Goal: Information Seeking & Learning: Learn about a topic

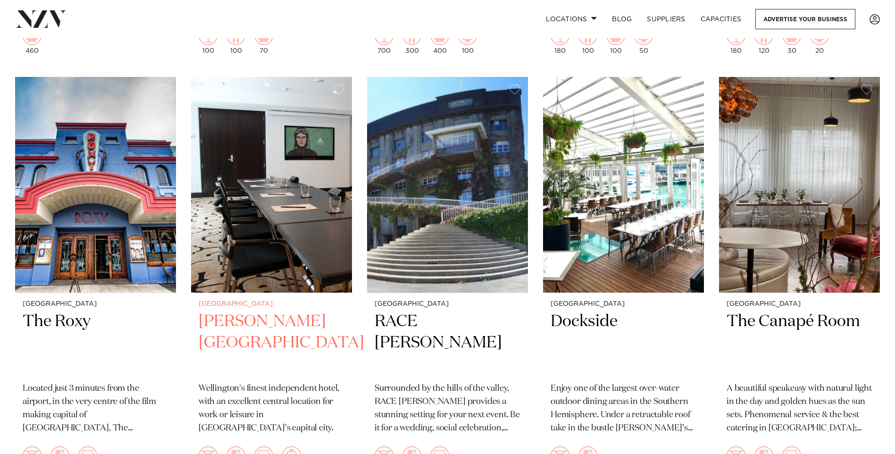
scroll to position [1698, 0]
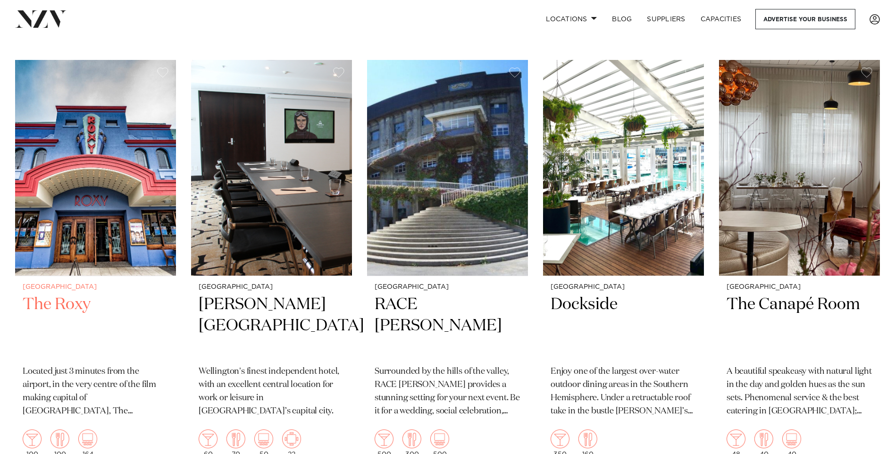
click at [63, 294] on h2 "The Roxy" at bounding box center [96, 326] width 146 height 64
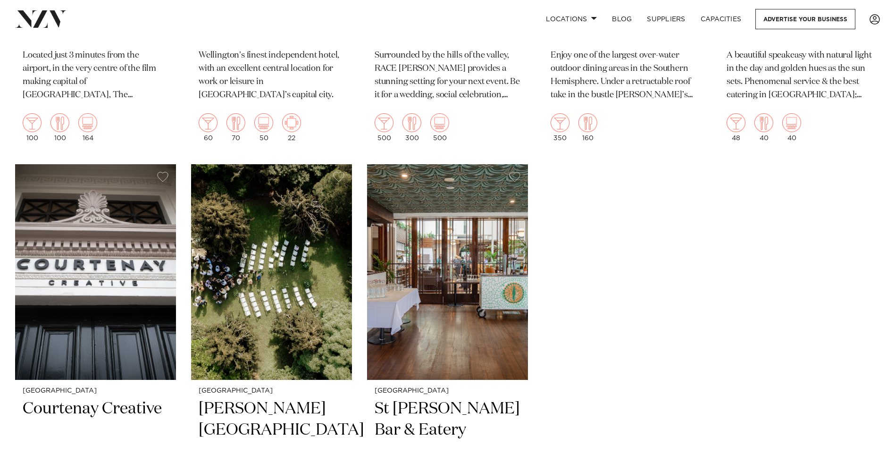
scroll to position [2028, 0]
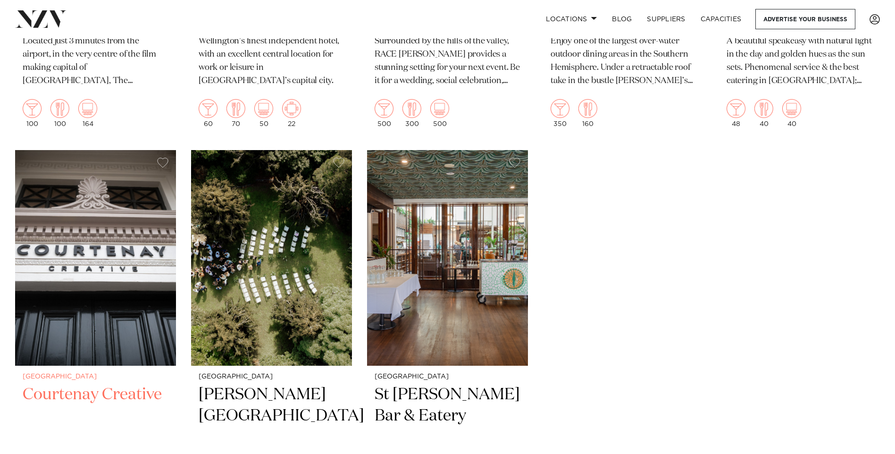
click at [137, 384] on h2 "Courtenay Creative" at bounding box center [96, 416] width 146 height 64
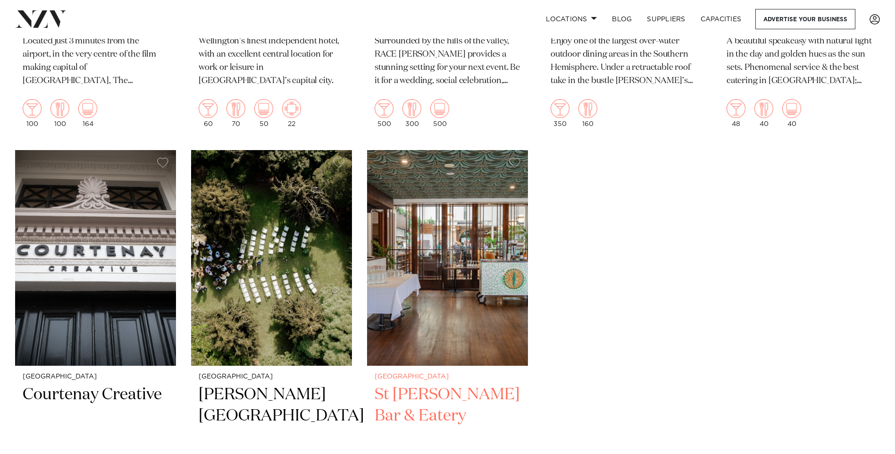
scroll to position [2075, 0]
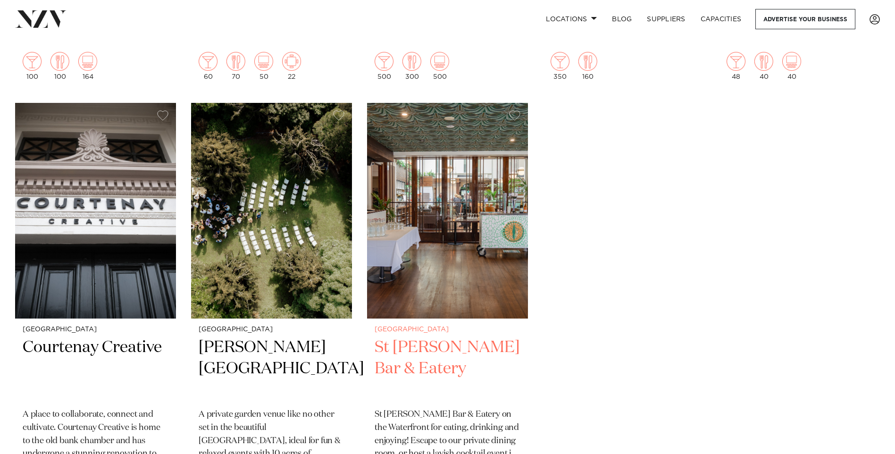
click at [418, 337] on h2 "St Johns Bar & Eatery" at bounding box center [448, 369] width 146 height 64
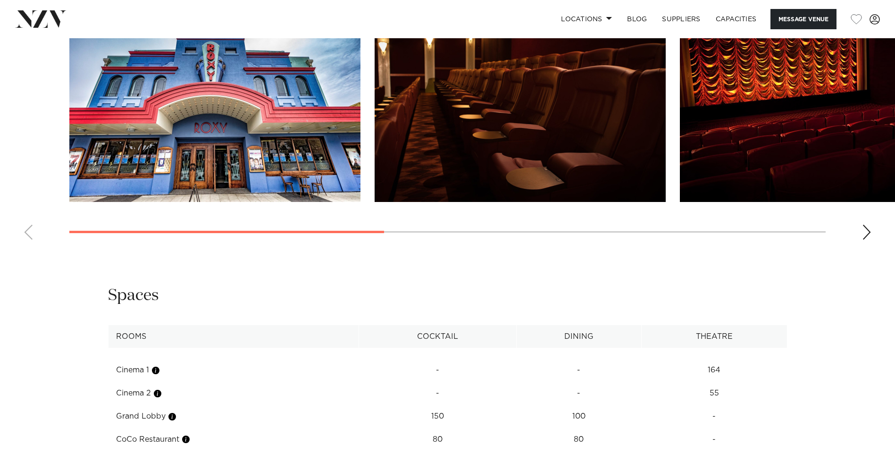
scroll to position [943, 0]
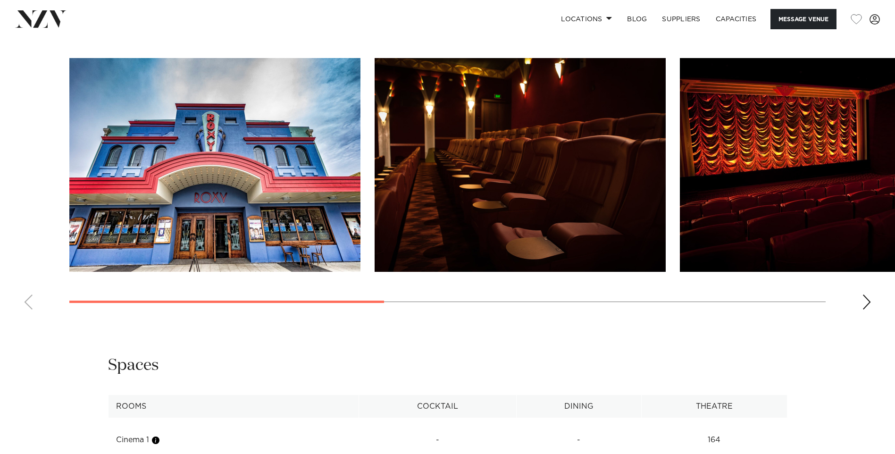
click at [866, 304] on div "Next slide" at bounding box center [866, 301] width 9 height 15
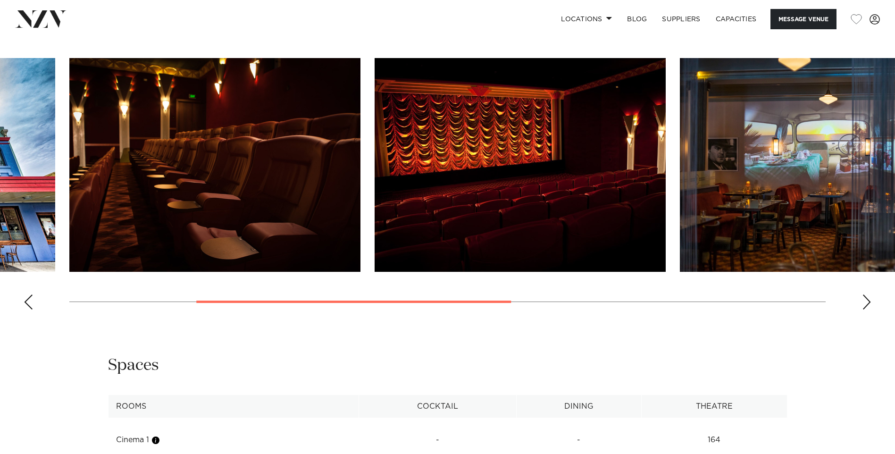
click at [867, 303] on div "Next slide" at bounding box center [866, 301] width 9 height 15
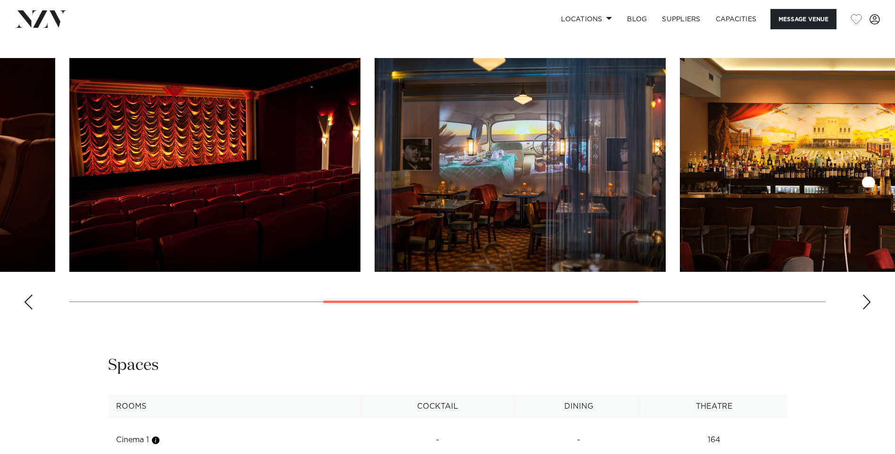
click at [870, 302] on div "Next slide" at bounding box center [866, 301] width 9 height 15
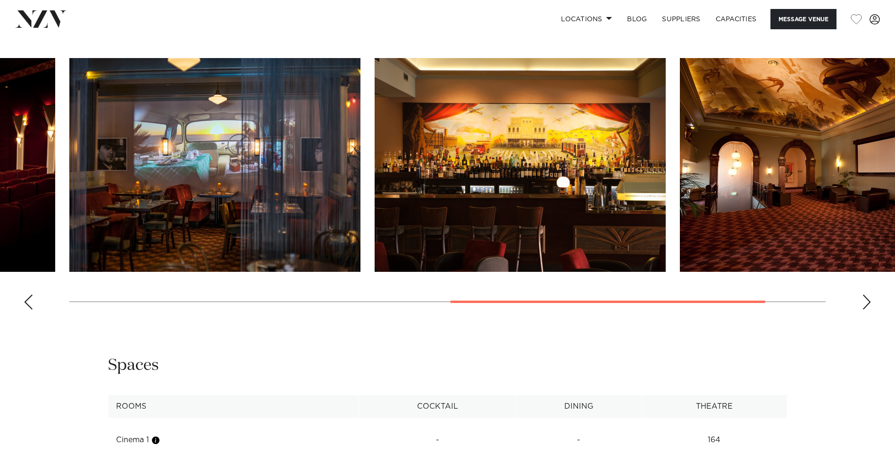
click at [867, 302] on div "Next slide" at bounding box center [866, 301] width 9 height 15
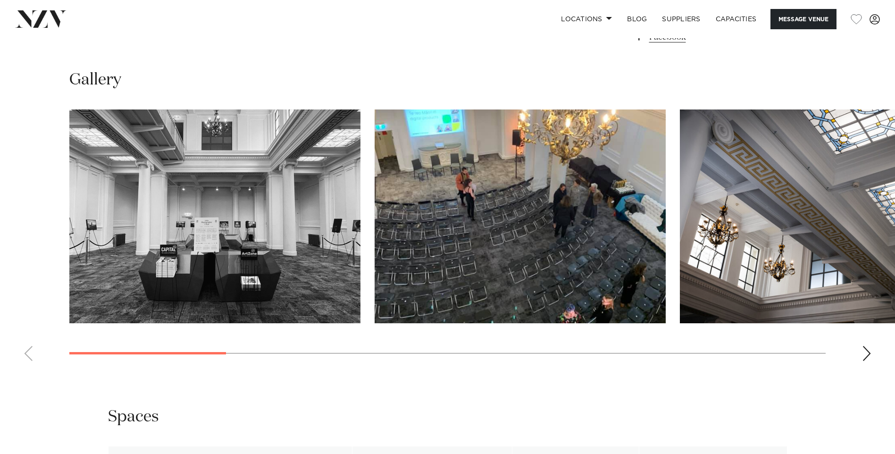
scroll to position [896, 0]
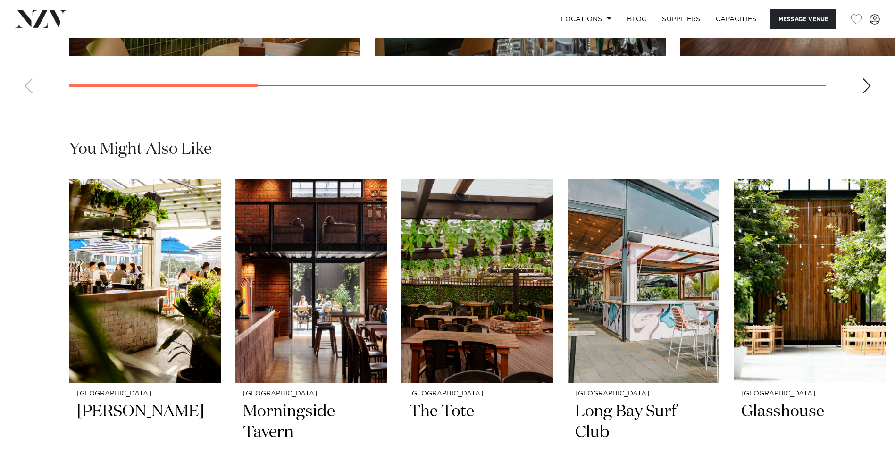
scroll to position [1179, 0]
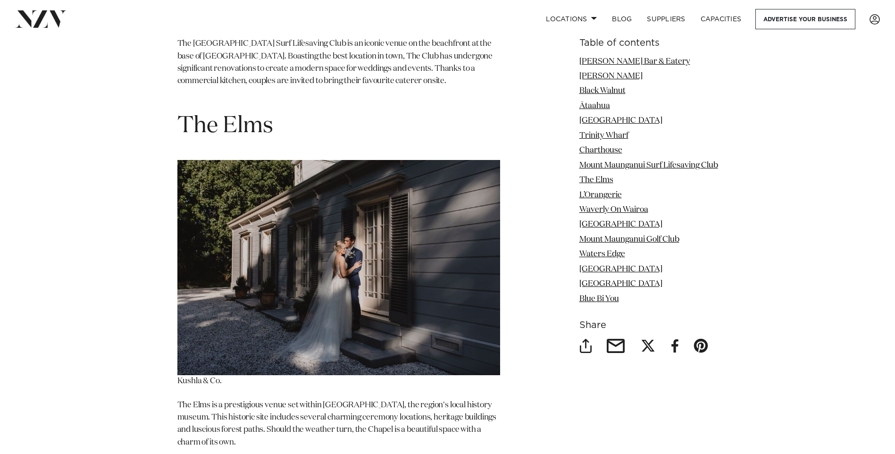
scroll to position [4056, 0]
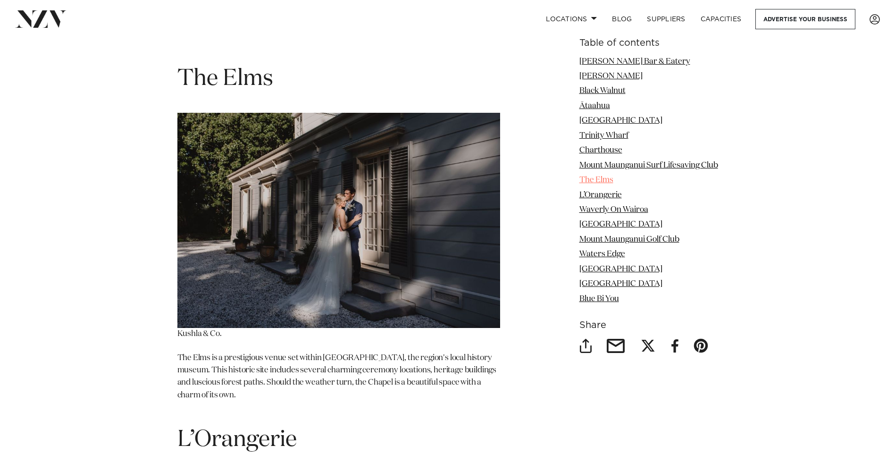
click at [591, 179] on link "The Elms" at bounding box center [596, 180] width 34 height 8
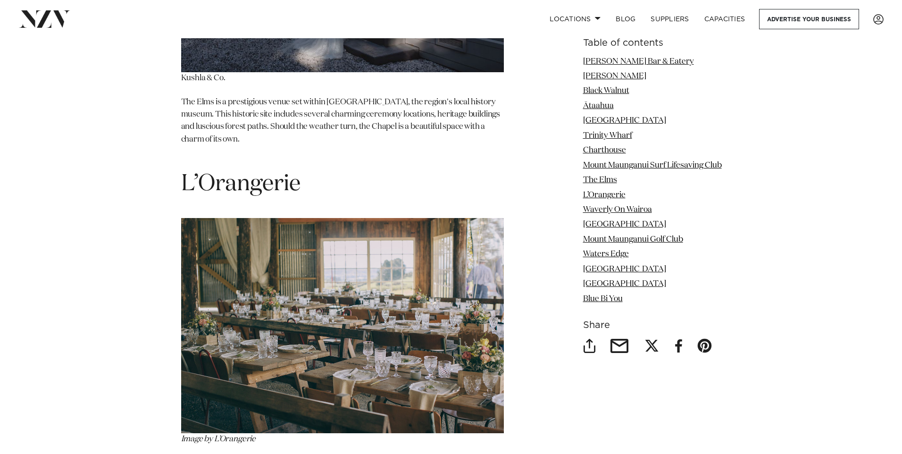
scroll to position [4328, 0]
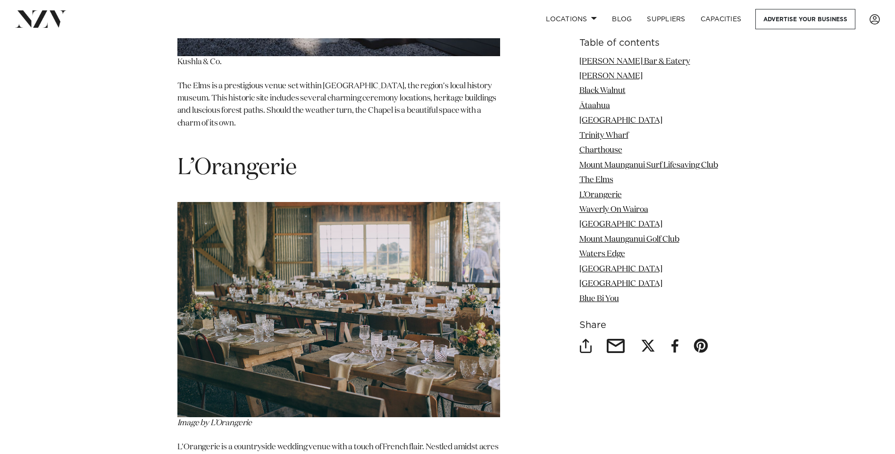
click at [311, 348] on img at bounding box center [338, 309] width 323 height 215
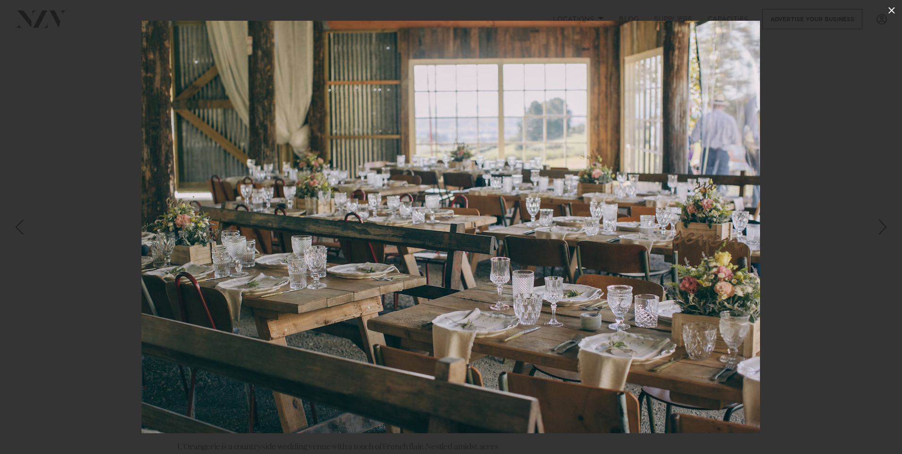
click at [891, 12] on icon at bounding box center [891, 10] width 11 height 11
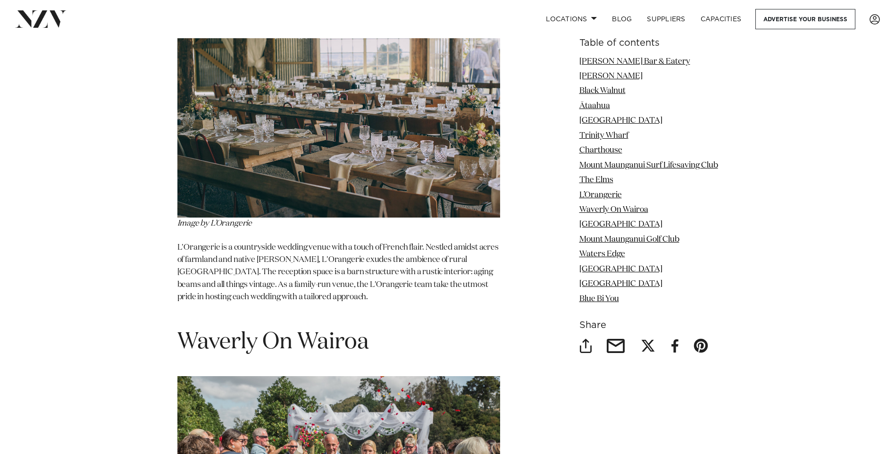
scroll to position [4528, 0]
